Goal: Task Accomplishment & Management: Use online tool/utility

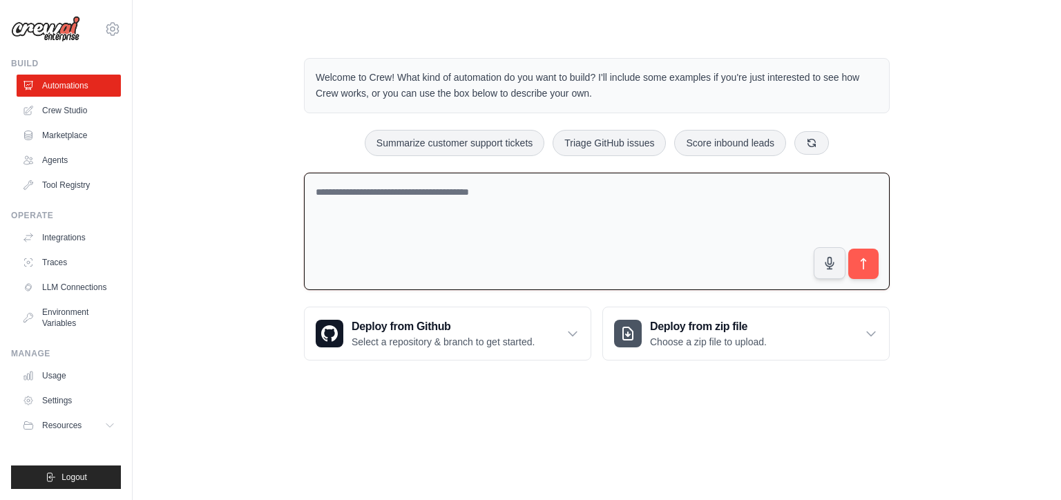
click at [623, 189] on textarea at bounding box center [597, 232] width 586 height 118
click at [410, 227] on textarea at bounding box center [597, 232] width 586 height 118
click at [86, 88] on link "Automations" at bounding box center [70, 86] width 104 height 22
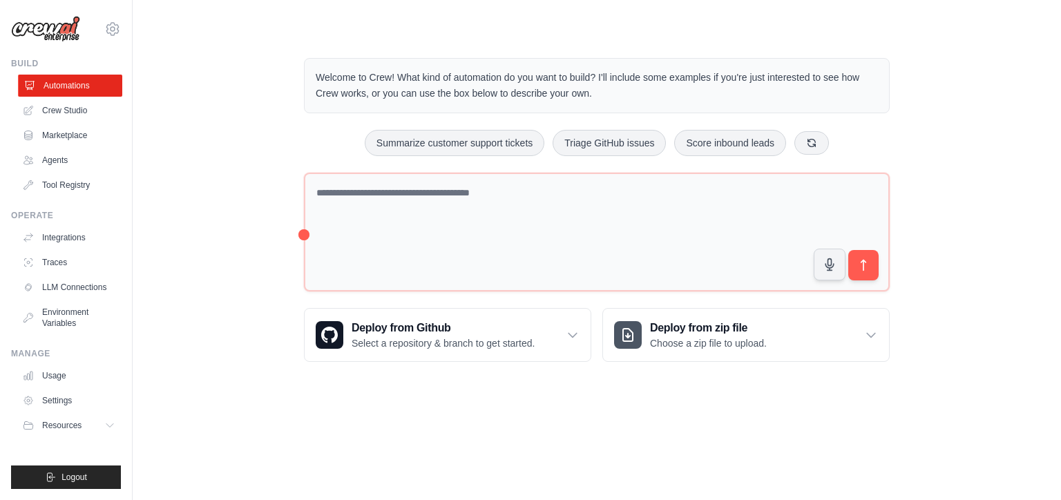
click at [89, 82] on link "Automations" at bounding box center [70, 86] width 104 height 22
click at [88, 85] on link "Automations" at bounding box center [70, 86] width 104 height 22
click at [586, 87] on p "Welcome to Crew! What kind of automation do you want to build? I'll include som…" at bounding box center [597, 86] width 562 height 32
click at [193, 247] on div "Welcome to Crew! What kind of automation do you want to build? I'll include som…" at bounding box center [597, 210] width 884 height 348
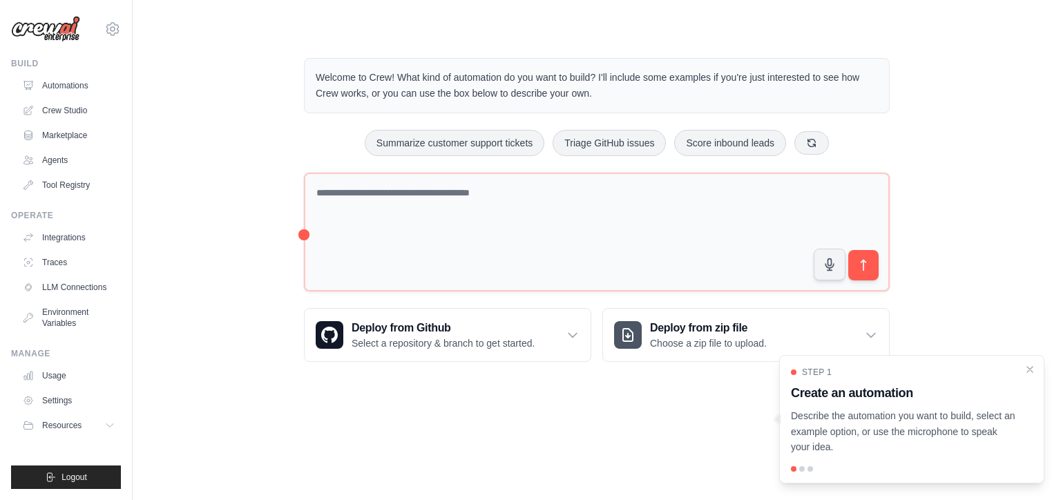
click at [233, 275] on div "Welcome to Crew! What kind of automation do you want to build? I'll include som…" at bounding box center [597, 210] width 884 height 348
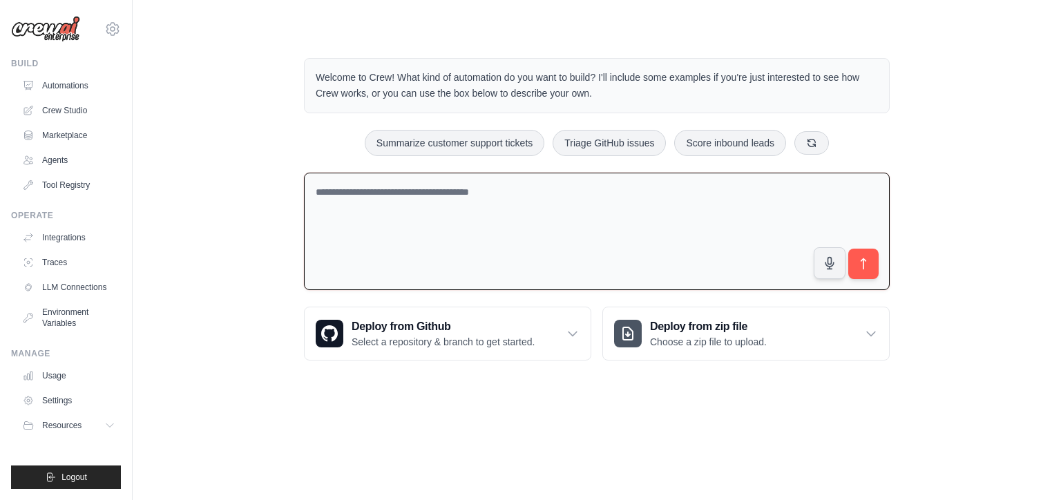
click at [477, 247] on textarea at bounding box center [597, 232] width 586 height 118
click at [582, 220] on textarea at bounding box center [597, 232] width 586 height 118
click at [935, 102] on div "Welcome to Crew! What kind of automation do you want to build? I'll include som…" at bounding box center [597, 209] width 884 height 347
